Goal: Task Accomplishment & Management: Manage account settings

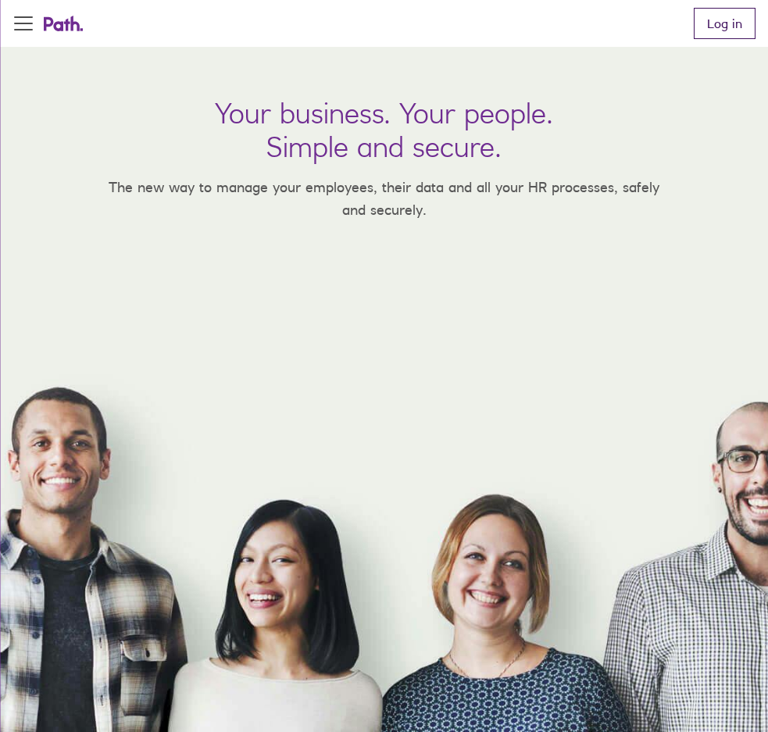
click at [716, 23] on link "Log in" at bounding box center [725, 23] width 62 height 31
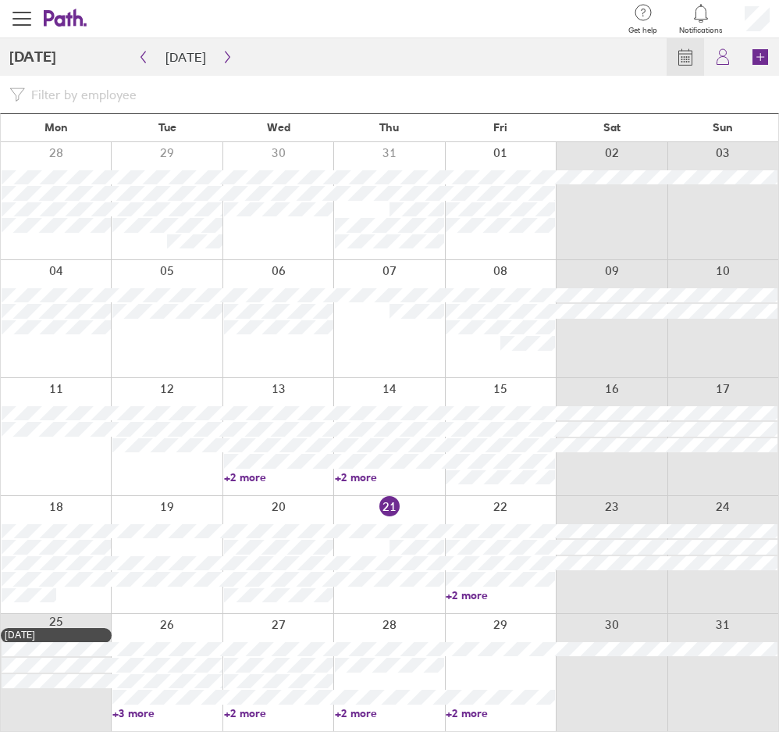
click at [478, 597] on link "+2 more" at bounding box center [500, 595] width 109 height 14
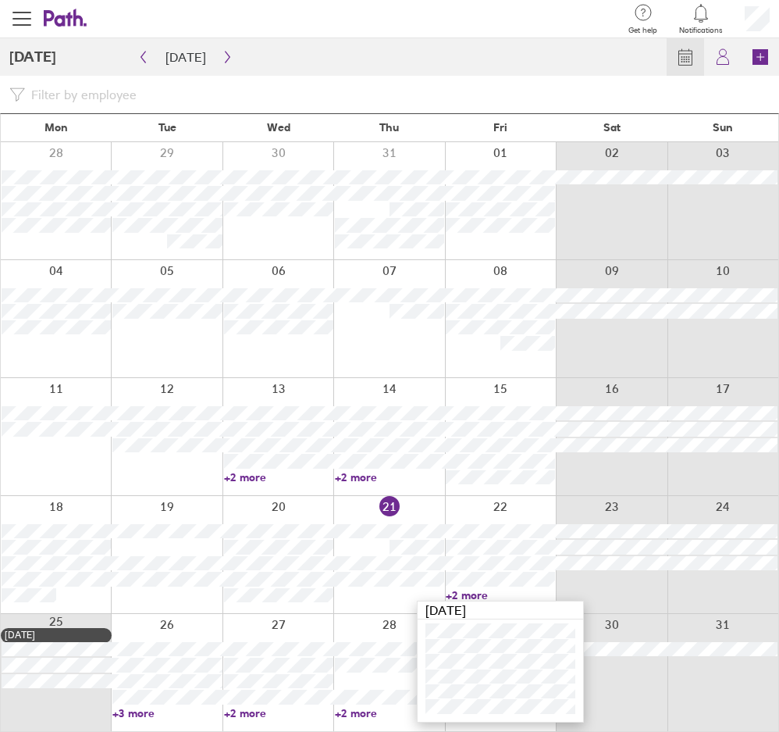
click at [478, 597] on link "+2 more" at bounding box center [500, 595] width 109 height 14
